Goal: Information Seeking & Learning: Learn about a topic

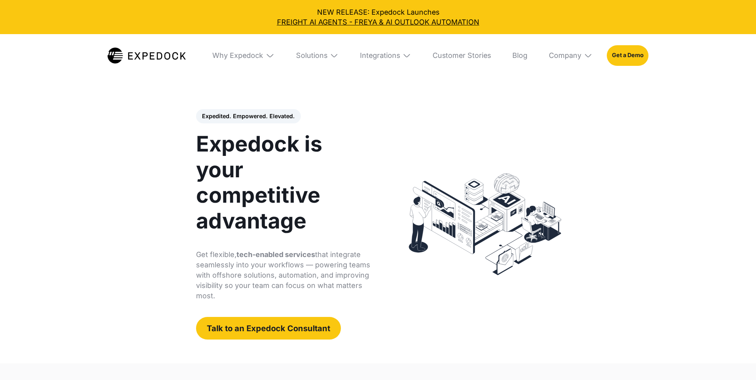
select select
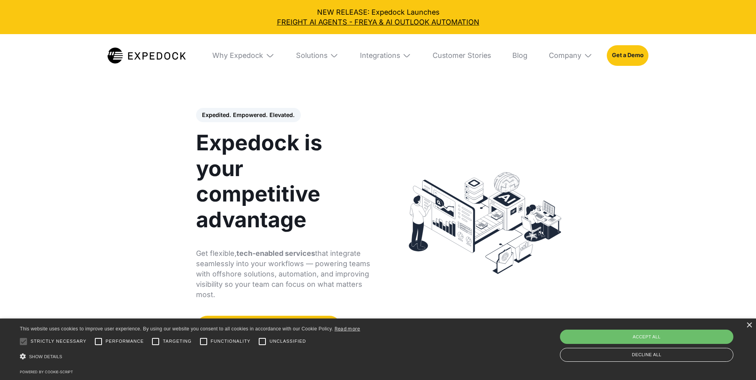
scroll to position [2, 0]
